Goal: Task Accomplishment & Management: Use online tool/utility

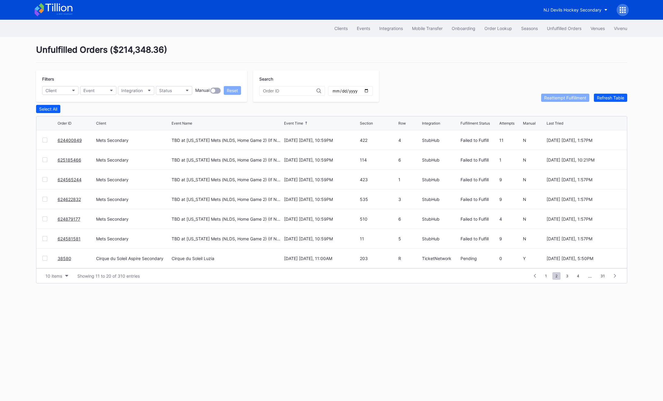
scroll to position [59, 0]
click at [57, 87] on button "Client" at bounding box center [60, 90] width 36 height 9
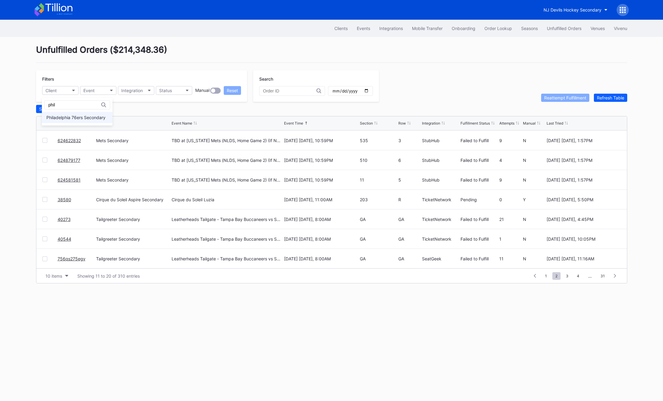
type input "phil"
click at [72, 114] on div "Philadelphia 76ers Secondary" at bounding box center [77, 117] width 71 height 11
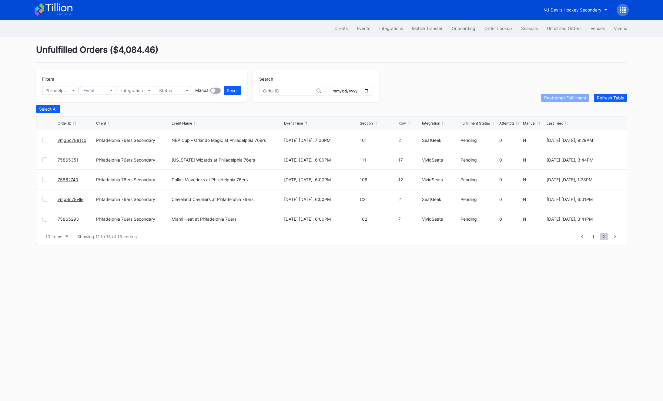
scroll to position [0, 0]
click at [60, 219] on link "75865293" at bounding box center [68, 219] width 21 height 5
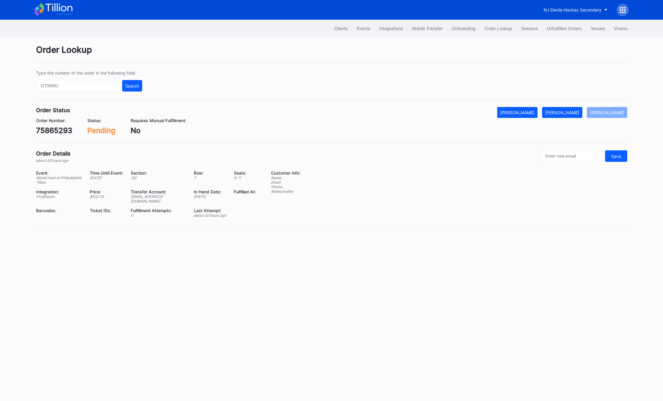
click at [50, 132] on div "75865293" at bounding box center [54, 130] width 36 height 9
click at [624, 10] on icon at bounding box center [623, 10] width 6 height 6
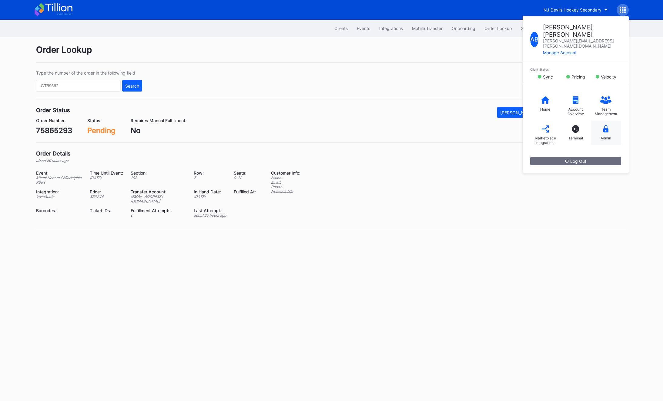
click at [605, 136] on div "Admin" at bounding box center [606, 138] width 11 height 5
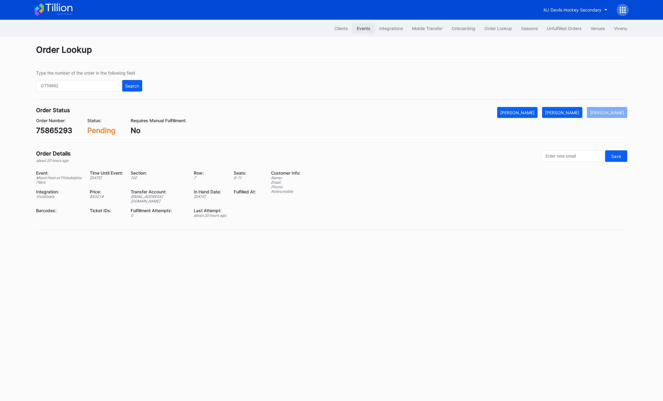
click at [359, 27] on div "Events" at bounding box center [363, 28] width 13 height 5
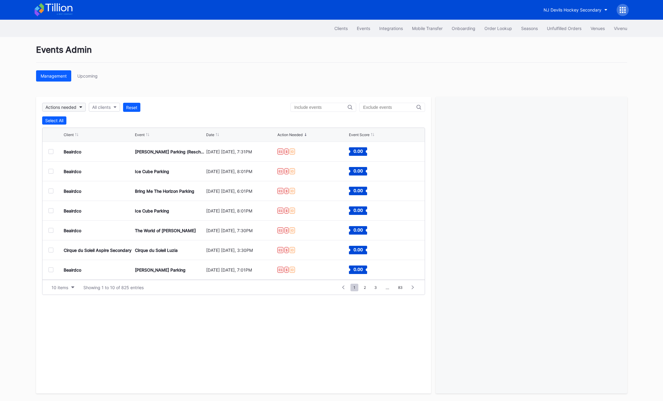
click at [73, 106] on div "Actions needed" at bounding box center [61, 107] width 31 height 5
type input "o"
click at [99, 104] on button "All clients" at bounding box center [104, 107] width 31 height 9
type input "phil"
click at [113, 131] on div "Philadelphia 76ers Secondary" at bounding box center [124, 134] width 71 height 11
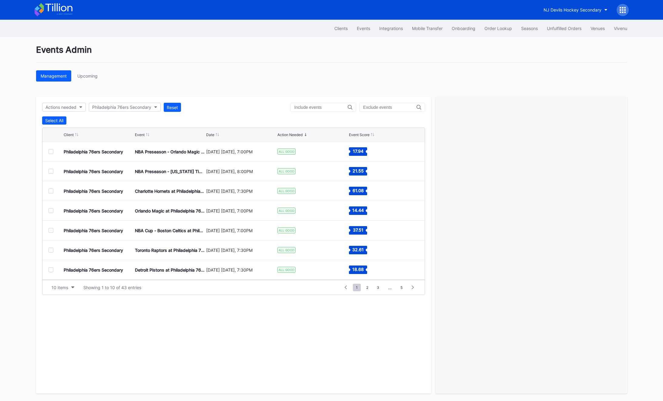
click at [52, 152] on div at bounding box center [51, 151] width 5 height 5
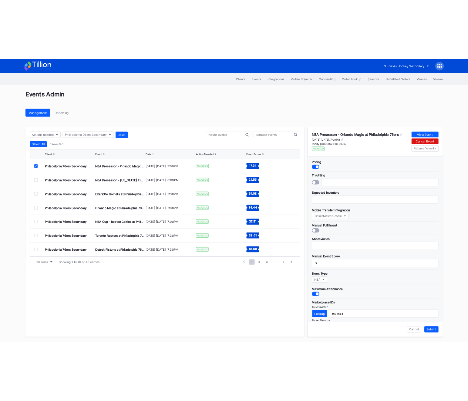
scroll to position [85, 0]
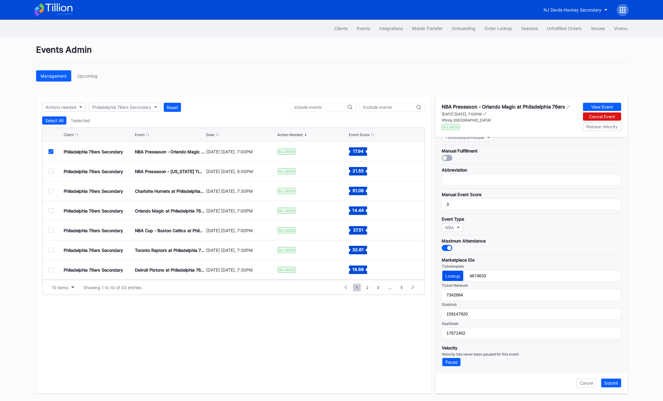
click at [456, 277] on div "Lookup" at bounding box center [453, 276] width 15 height 5
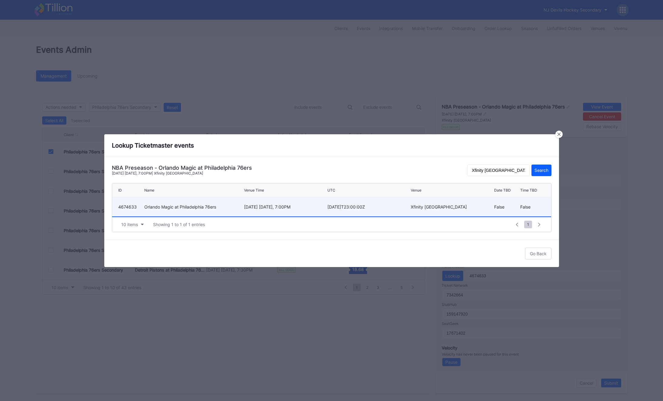
click at [417, 209] on div "Xfinity [GEOGRAPHIC_DATA]" at bounding box center [452, 206] width 82 height 5
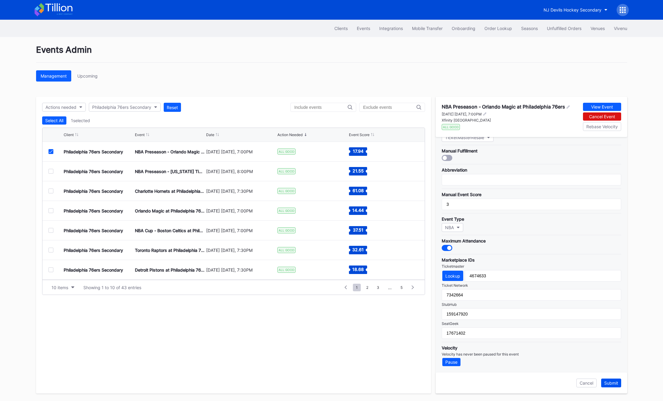
click at [612, 384] on div "Submit" at bounding box center [612, 383] width 14 height 5
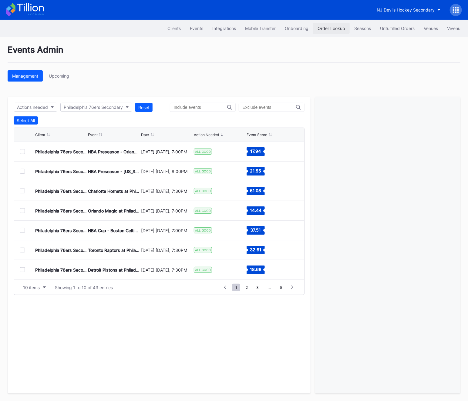
click at [325, 29] on div "Order Lookup" at bounding box center [332, 28] width 28 height 5
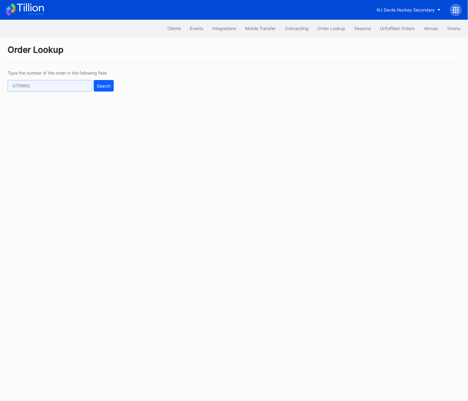
click at [36, 85] on input "text" at bounding box center [50, 86] width 85 height 12
paste input "2N1FM96HF8"
type input "2N1FM96HF8"
click at [112, 83] on button "Search" at bounding box center [104, 86] width 20 height 12
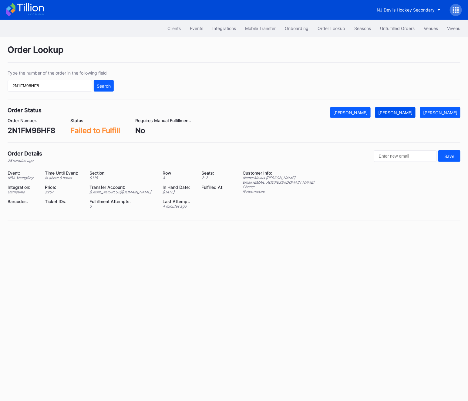
click at [411, 115] on div "[PERSON_NAME]" at bounding box center [395, 112] width 34 height 5
click at [393, 30] on div "Unfulfilled Orders" at bounding box center [397, 28] width 35 height 5
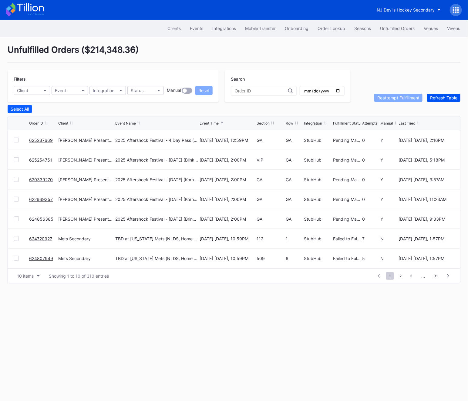
click at [439, 94] on button "Refresh Table" at bounding box center [443, 98] width 33 height 8
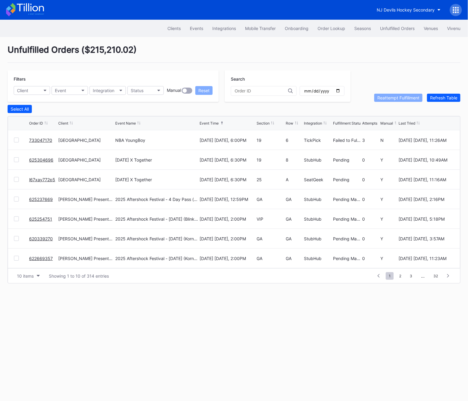
click at [35, 138] on link "733047170" at bounding box center [40, 140] width 23 height 5
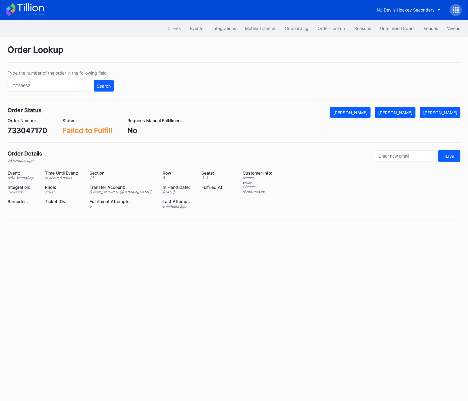
click at [24, 122] on div "Order Number:" at bounding box center [28, 120] width 40 height 5
click at [24, 132] on div "733047170" at bounding box center [28, 130] width 40 height 9
copy div "733047170"
